Goal: Check status: Check status

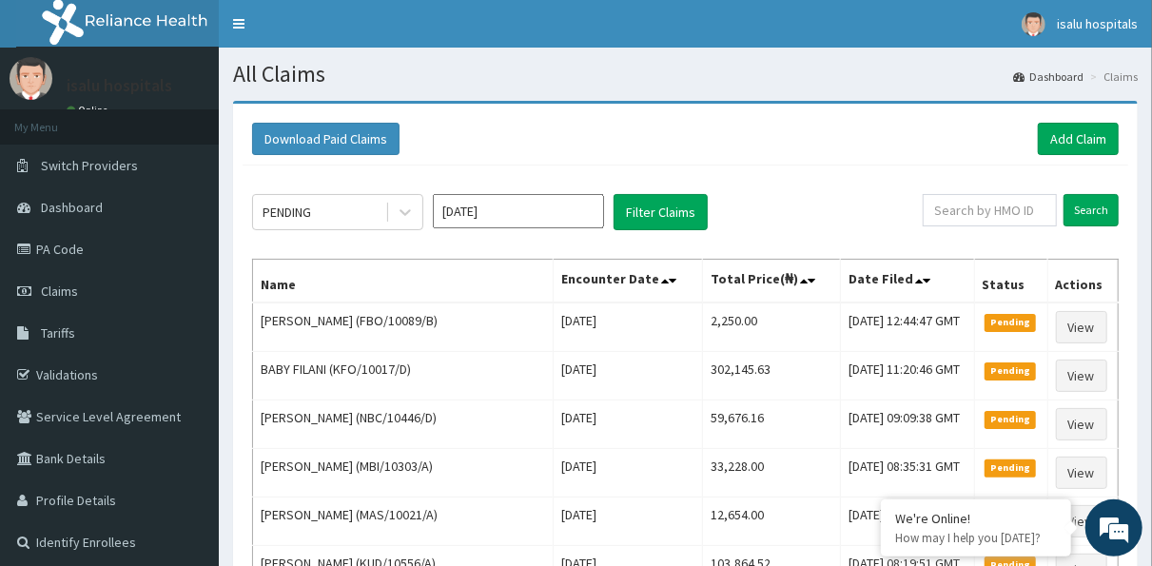
click at [565, 209] on input "[DATE]" at bounding box center [518, 211] width 171 height 34
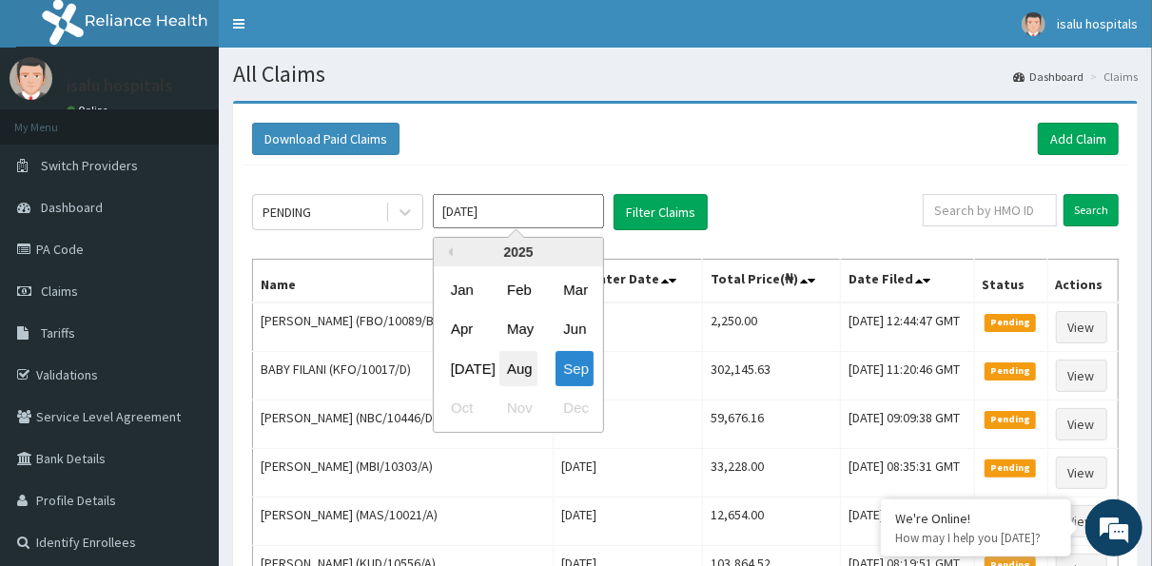
click at [525, 368] on div "Aug" at bounding box center [518, 368] width 38 height 35
type input "[DATE]"
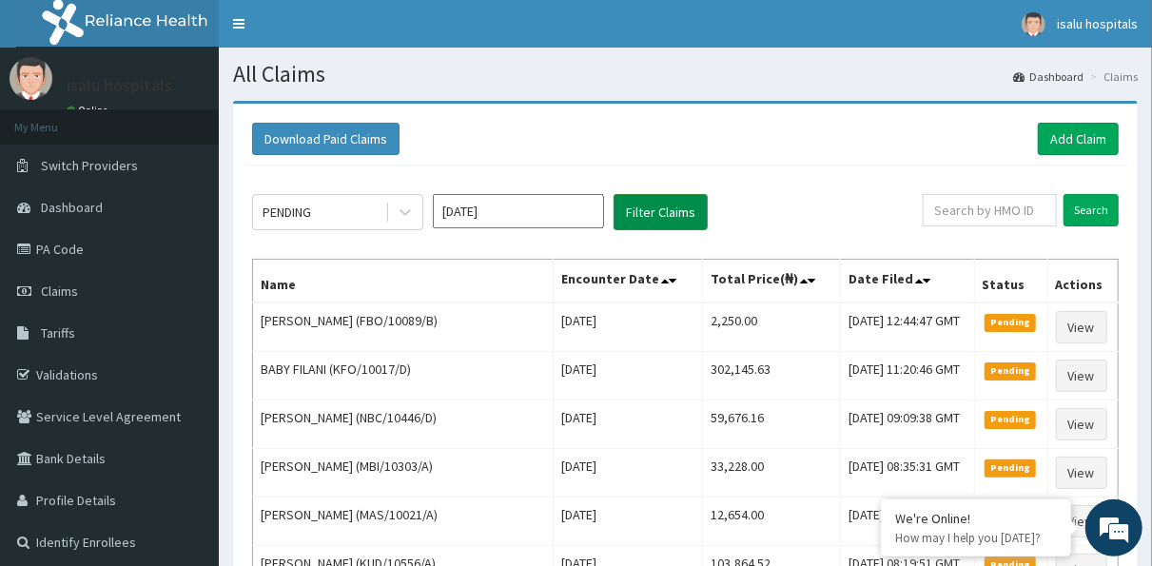
click at [680, 208] on button "Filter Claims" at bounding box center [661, 212] width 94 height 36
click at [405, 218] on icon at bounding box center [405, 212] width 19 height 19
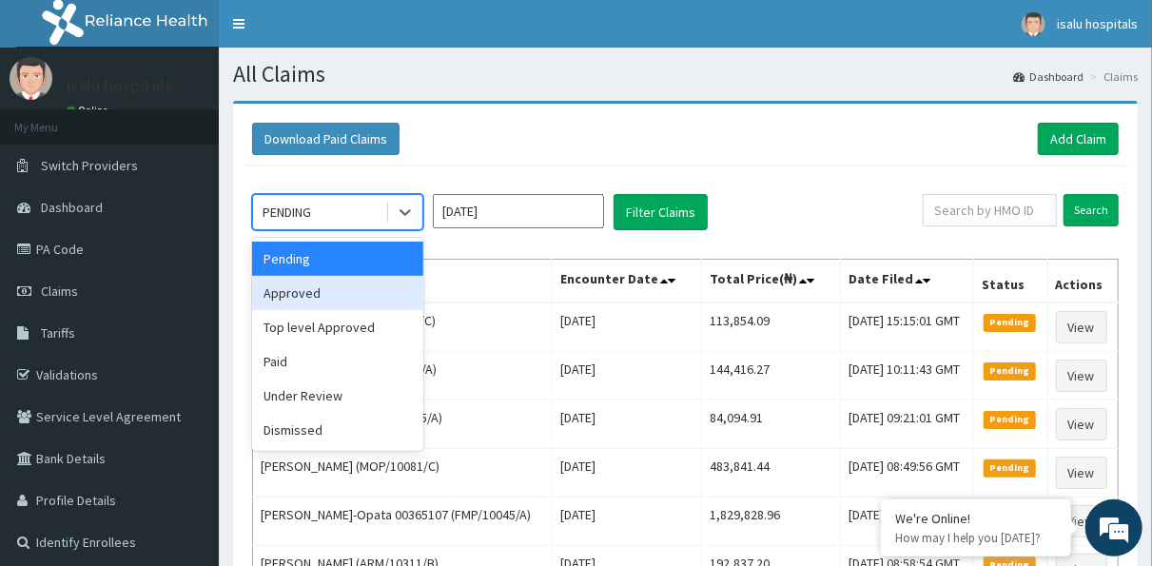
click at [351, 297] on div "Approved" at bounding box center [337, 293] width 171 height 34
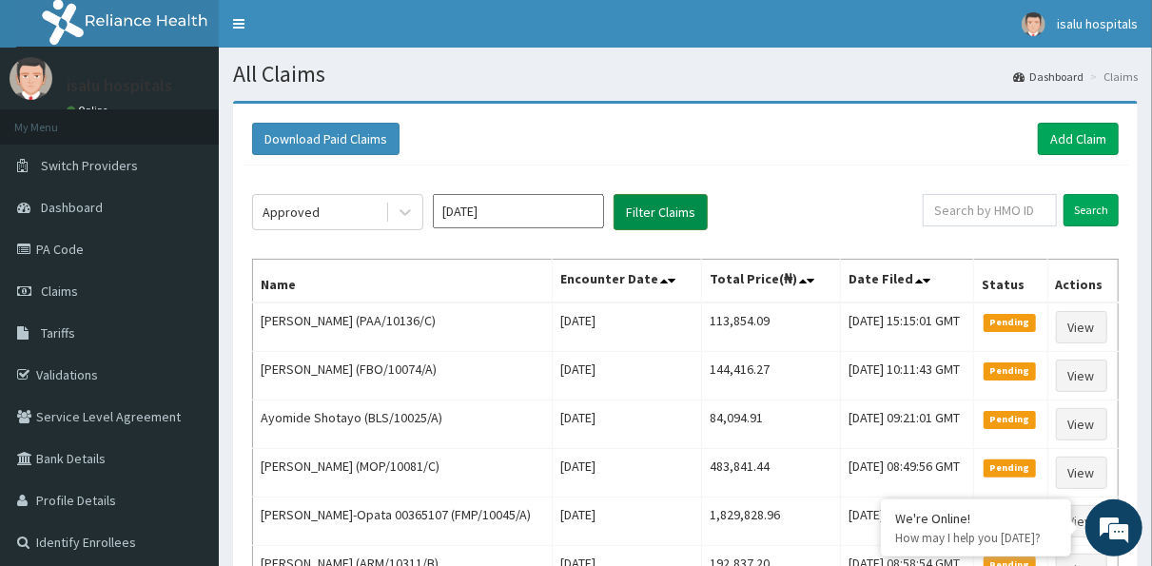
click at [685, 201] on button "Filter Claims" at bounding box center [661, 212] width 94 height 36
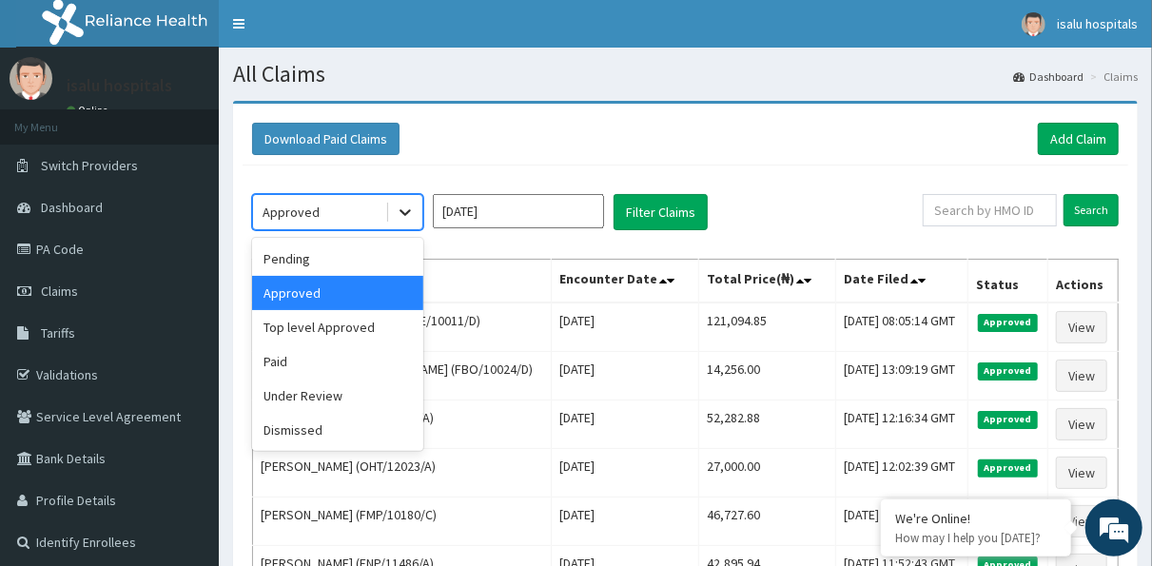
click at [408, 211] on icon at bounding box center [405, 213] width 11 height 7
click at [348, 321] on div "Top level Approved" at bounding box center [337, 327] width 171 height 34
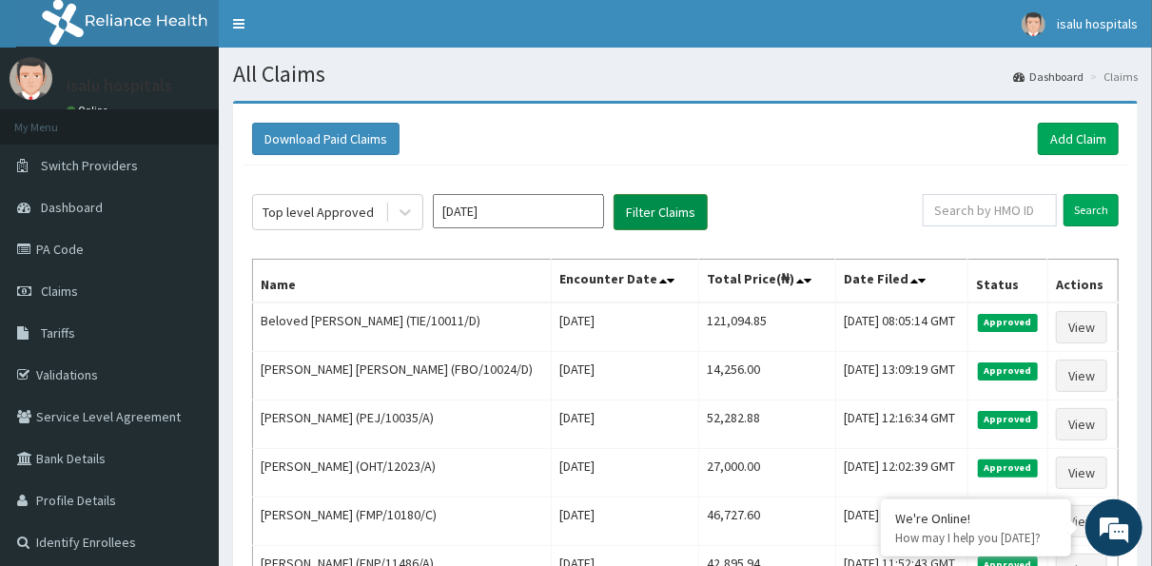
click at [653, 212] on button "Filter Claims" at bounding box center [661, 212] width 94 height 36
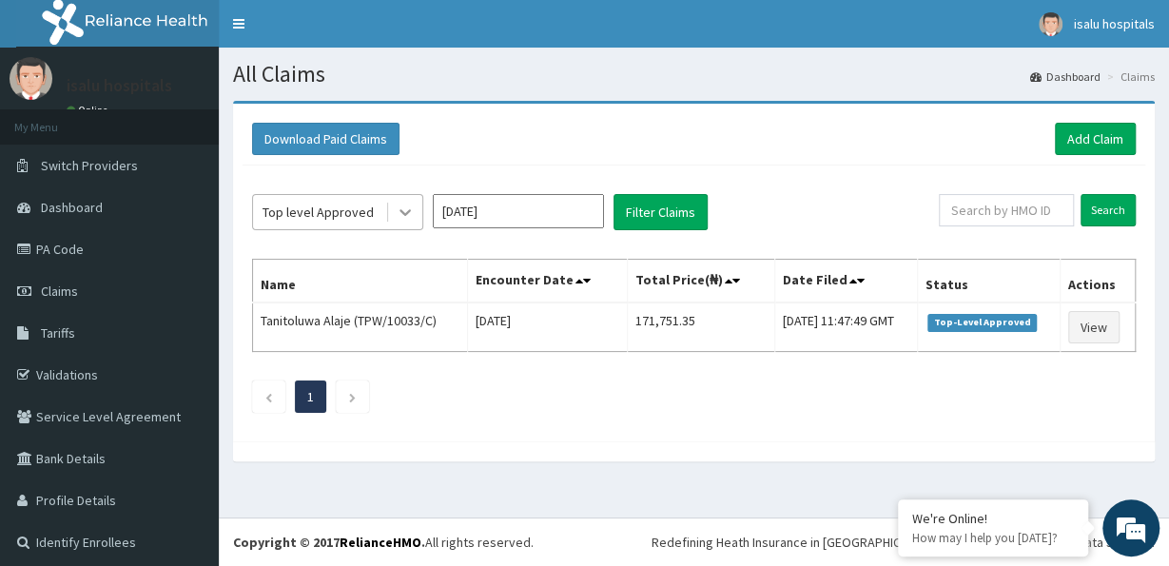
click at [401, 212] on icon at bounding box center [405, 212] width 19 height 19
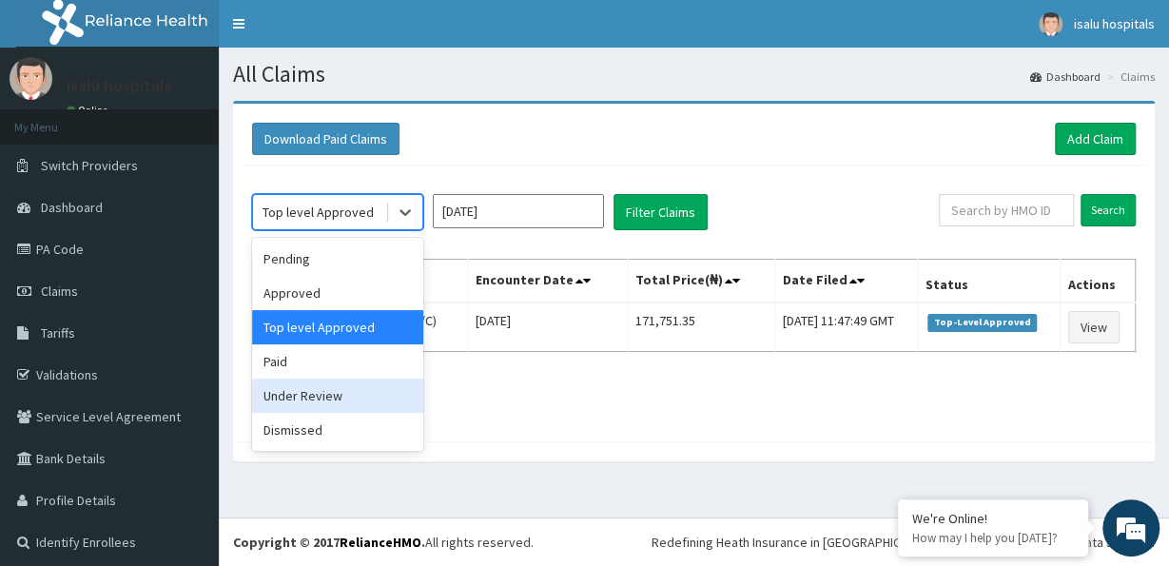
click at [336, 391] on div "Under Review" at bounding box center [337, 396] width 171 height 34
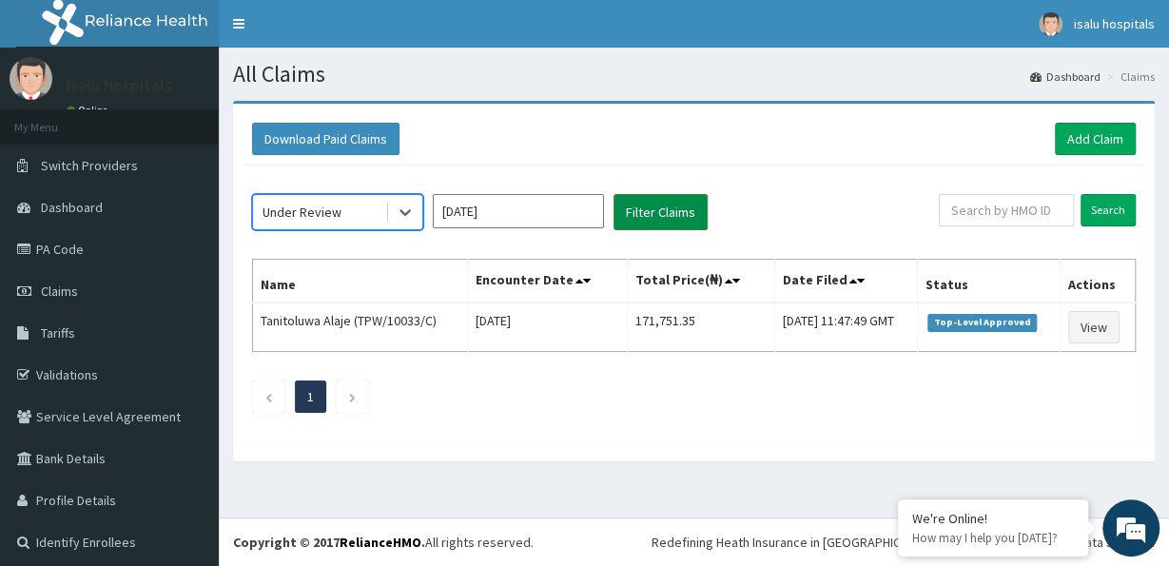
click at [648, 198] on button "Filter Claims" at bounding box center [661, 212] width 94 height 36
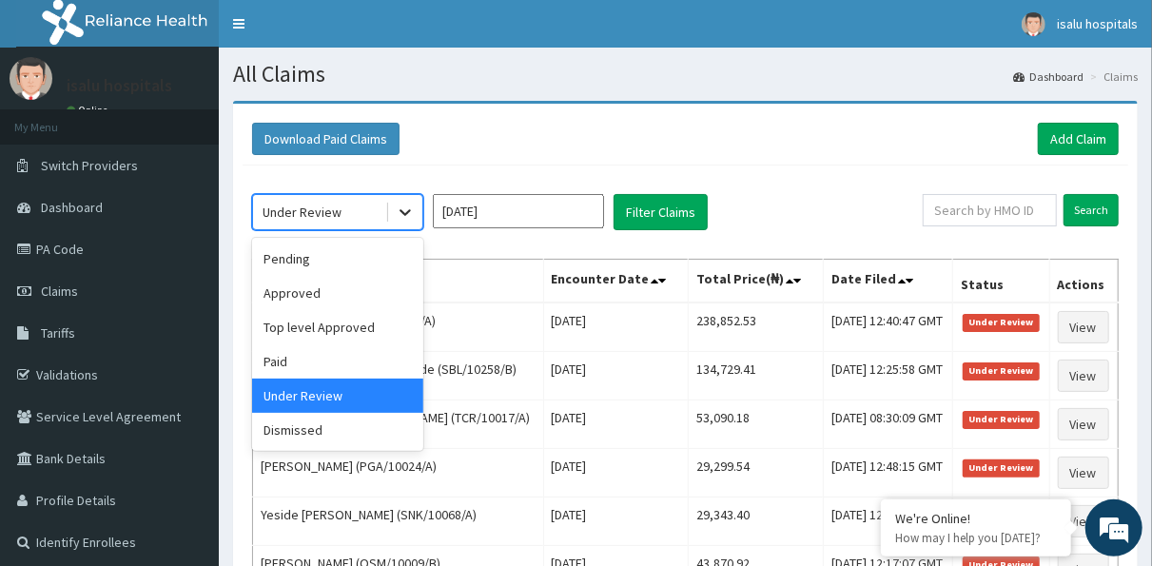
click at [408, 212] on icon at bounding box center [405, 213] width 11 height 7
